Goal: Check status: Check status

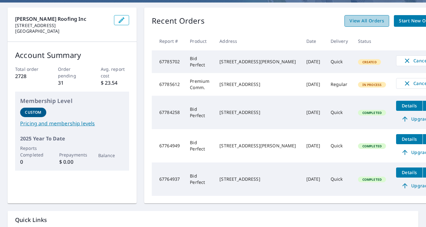
click at [350, 18] on span "View All Orders" at bounding box center [367, 21] width 35 height 8
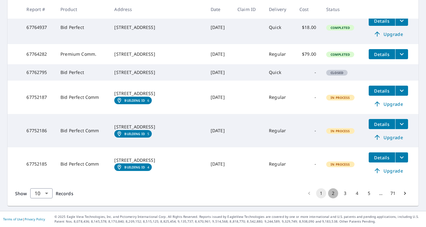
click at [332, 195] on button "2" at bounding box center [333, 193] width 10 height 10
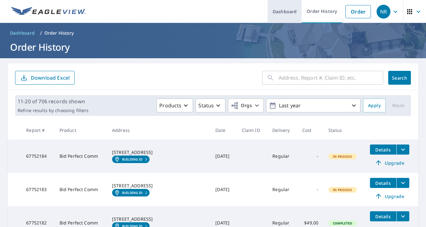
click at [285, 12] on link "Dashboard" at bounding box center [285, 11] width 34 height 23
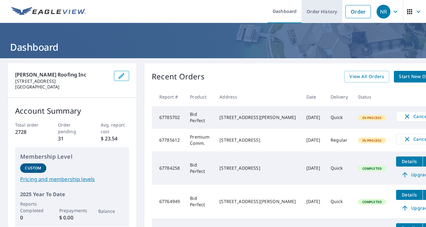
click at [319, 7] on link "Order History" at bounding box center [322, 11] width 41 height 23
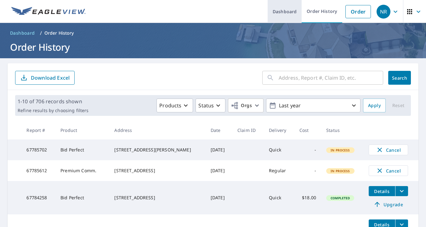
click at [292, 15] on link "Dashboard" at bounding box center [285, 11] width 34 height 23
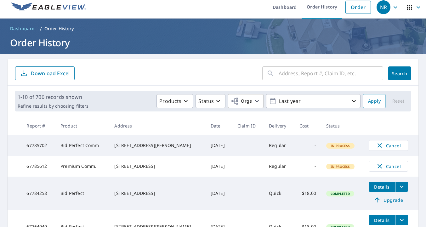
scroll to position [5, 0]
